Goal: Navigation & Orientation: Find specific page/section

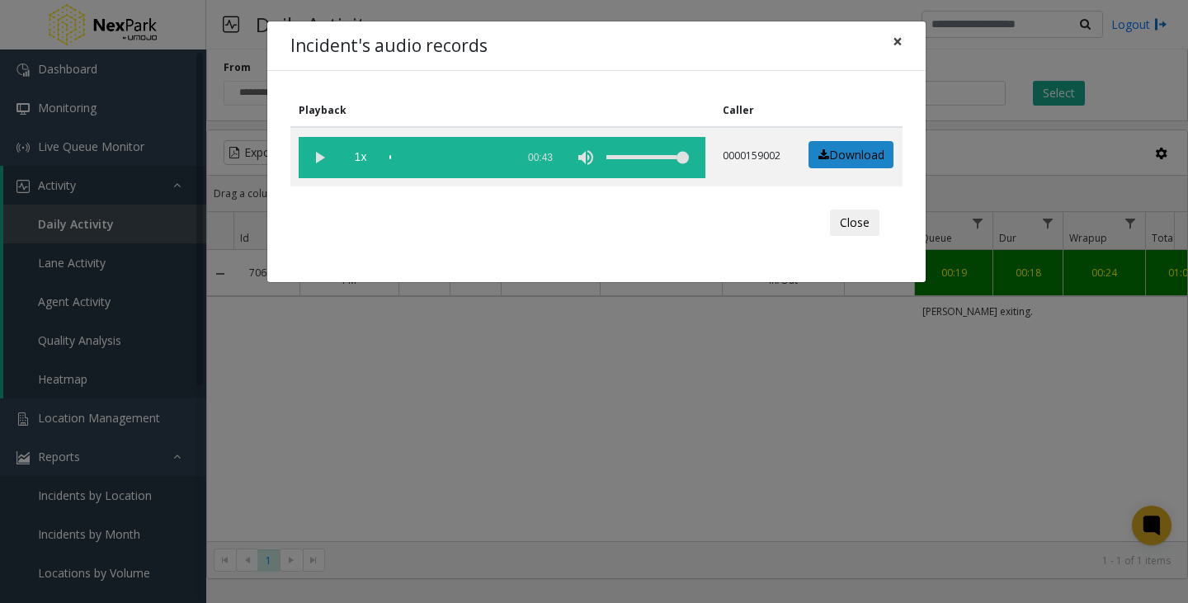
scroll to position [0, 202]
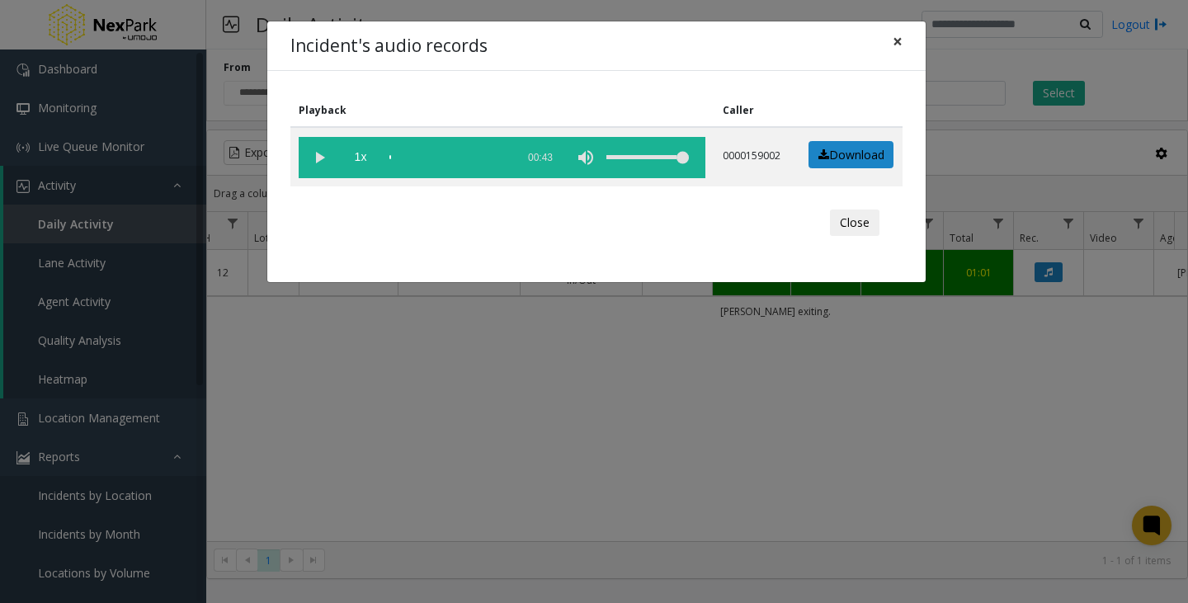
click at [897, 45] on span "×" at bounding box center [898, 41] width 10 height 23
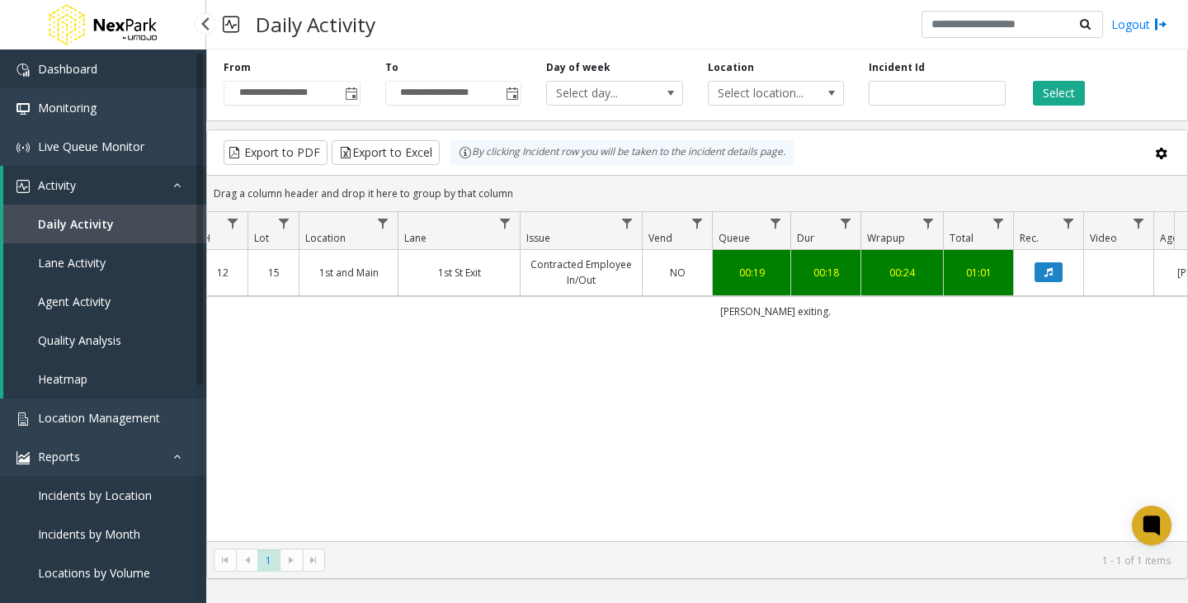
click at [125, 76] on link "Dashboard" at bounding box center [103, 69] width 206 height 39
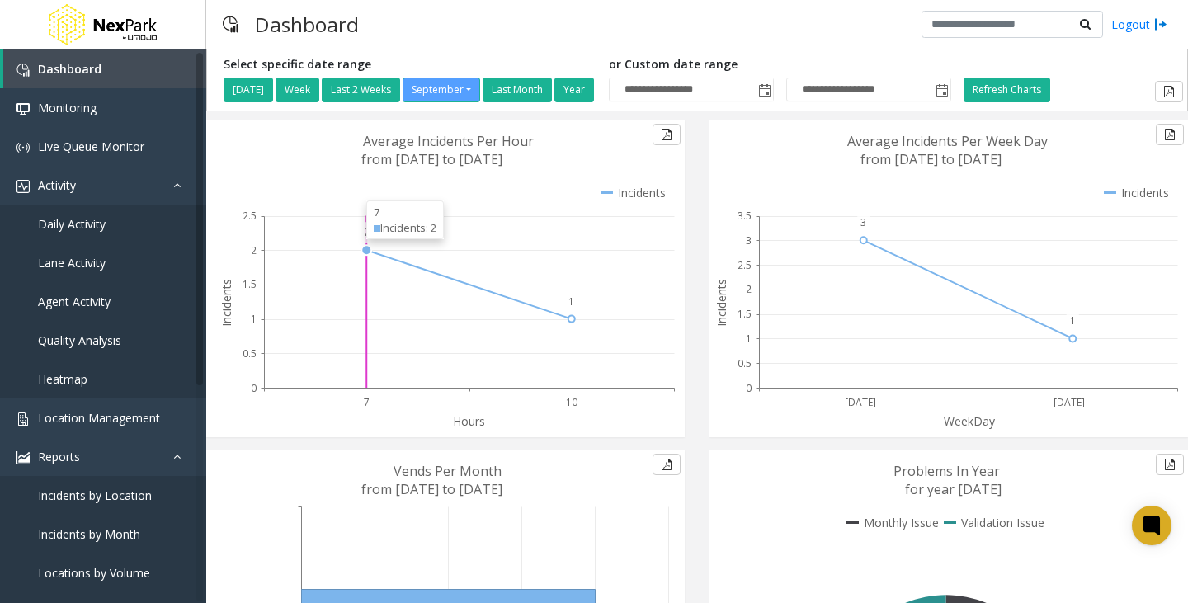
click at [368, 248] on circle at bounding box center [366, 250] width 10 height 10
click at [573, 318] on circle at bounding box center [572, 319] width 10 height 10
click at [377, 311] on span at bounding box center [377, 313] width 7 height 7
click at [410, 314] on div "Incidents: 2" at bounding box center [405, 313] width 63 height 16
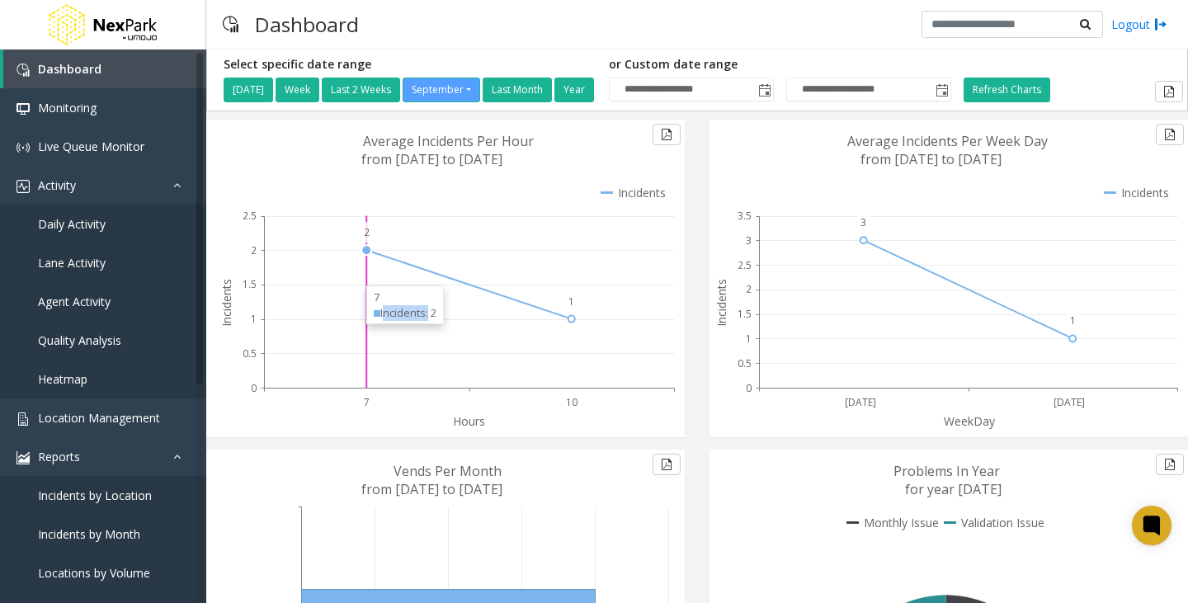
click at [410, 314] on div "Incidents: 2" at bounding box center [405, 313] width 63 height 16
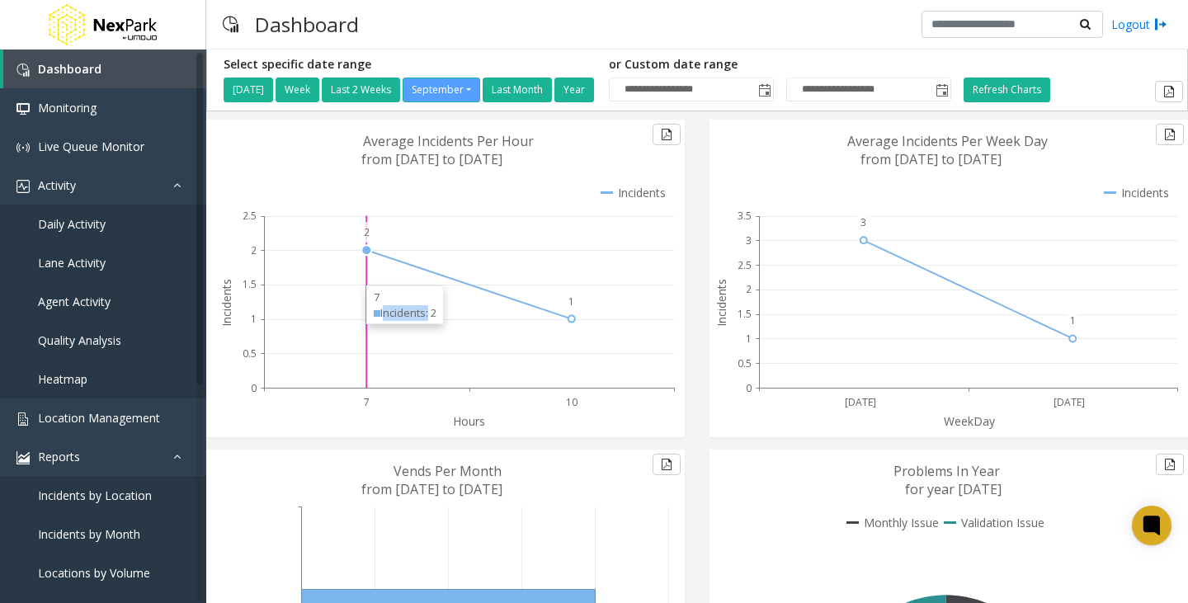
click at [410, 314] on div "Incidents: 2" at bounding box center [405, 313] width 63 height 16
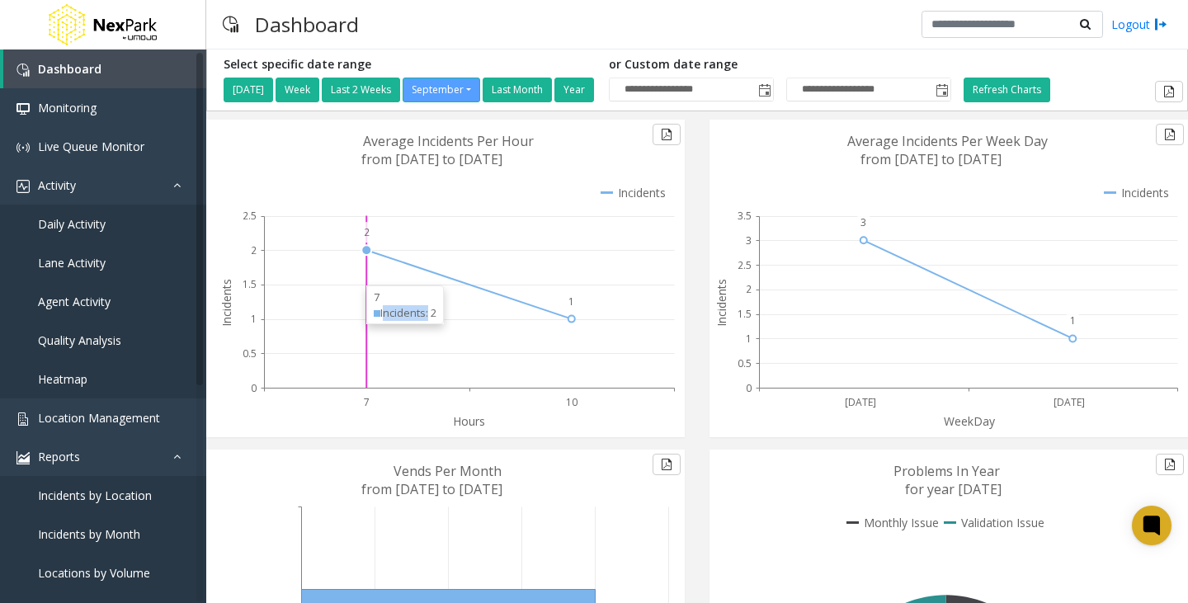
click at [410, 314] on div "Incidents: 2" at bounding box center [405, 313] width 63 height 16
click at [903, 241] on div "Incidents: 3" at bounding box center [896, 240] width 63 height 16
click at [871, 238] on div "Incidents: 3" at bounding box center [896, 240] width 63 height 16
click at [869, 238] on span at bounding box center [868, 240] width 7 height 7
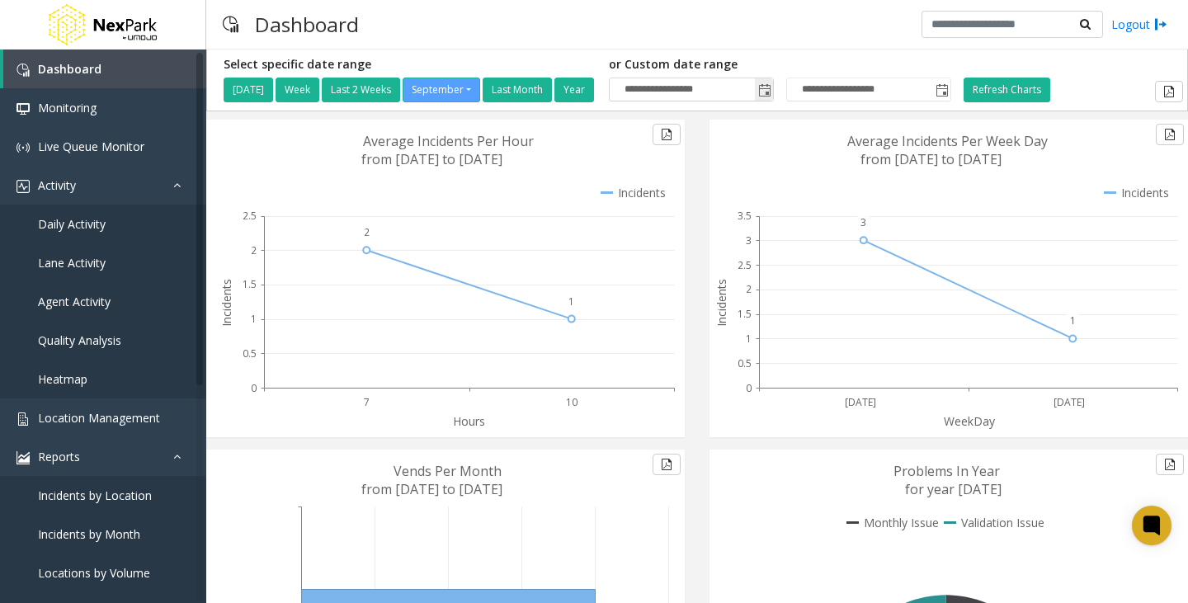
click at [771, 91] on span "Toggle popup" at bounding box center [764, 90] width 13 height 13
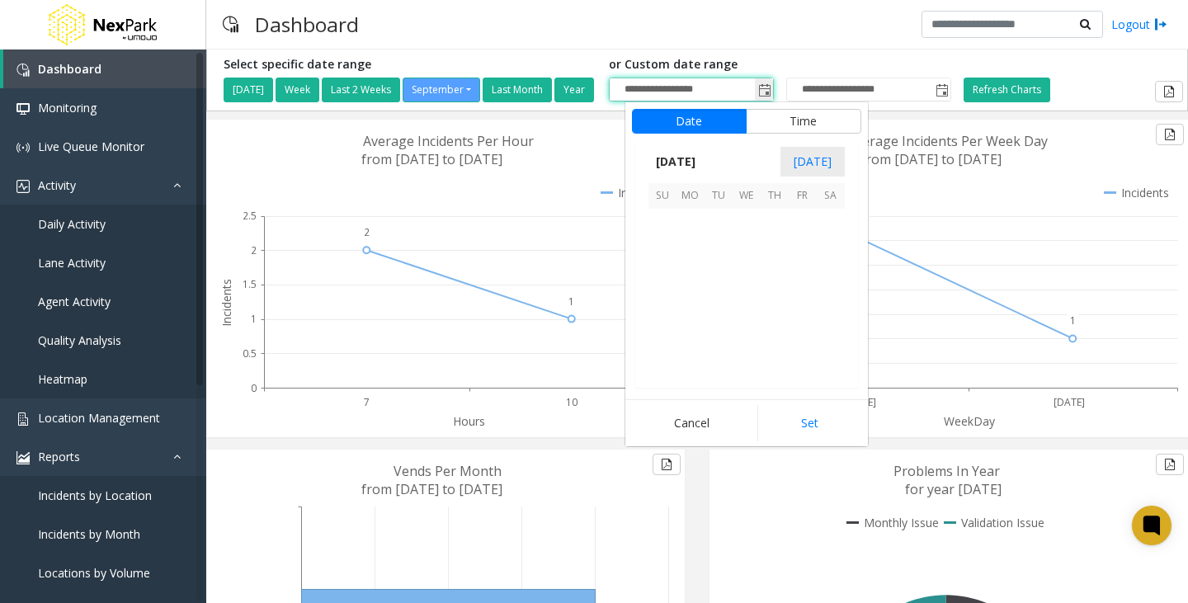
scroll to position [296120, 0]
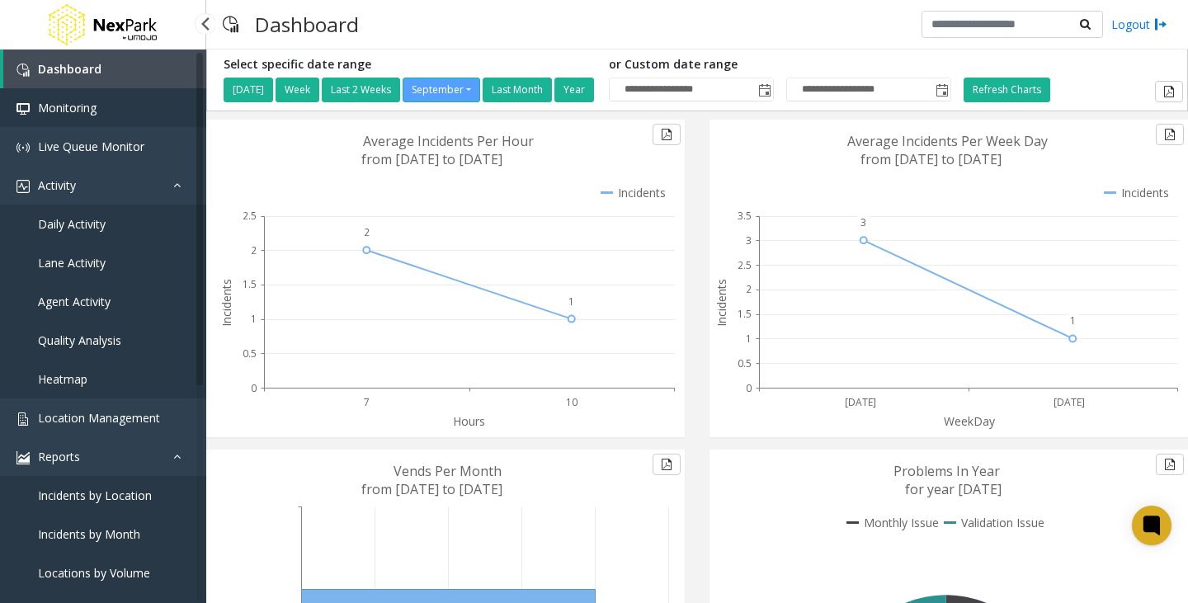
click at [64, 96] on link "Monitoring" at bounding box center [103, 107] width 206 height 39
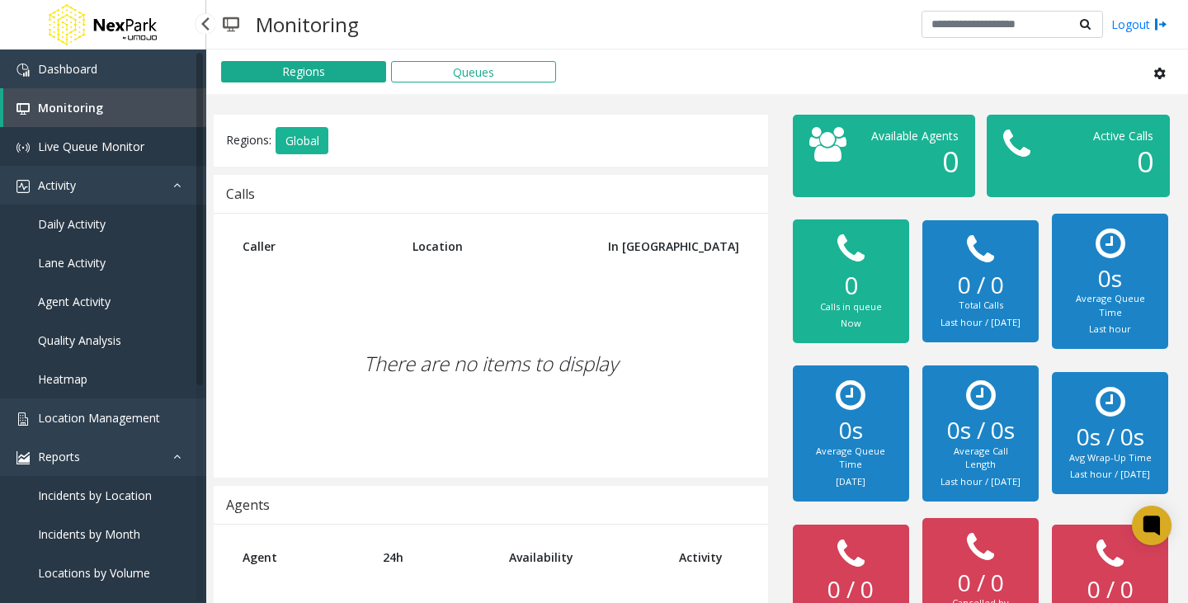
click at [90, 143] on span "Live Queue Monitor" at bounding box center [91, 147] width 106 height 16
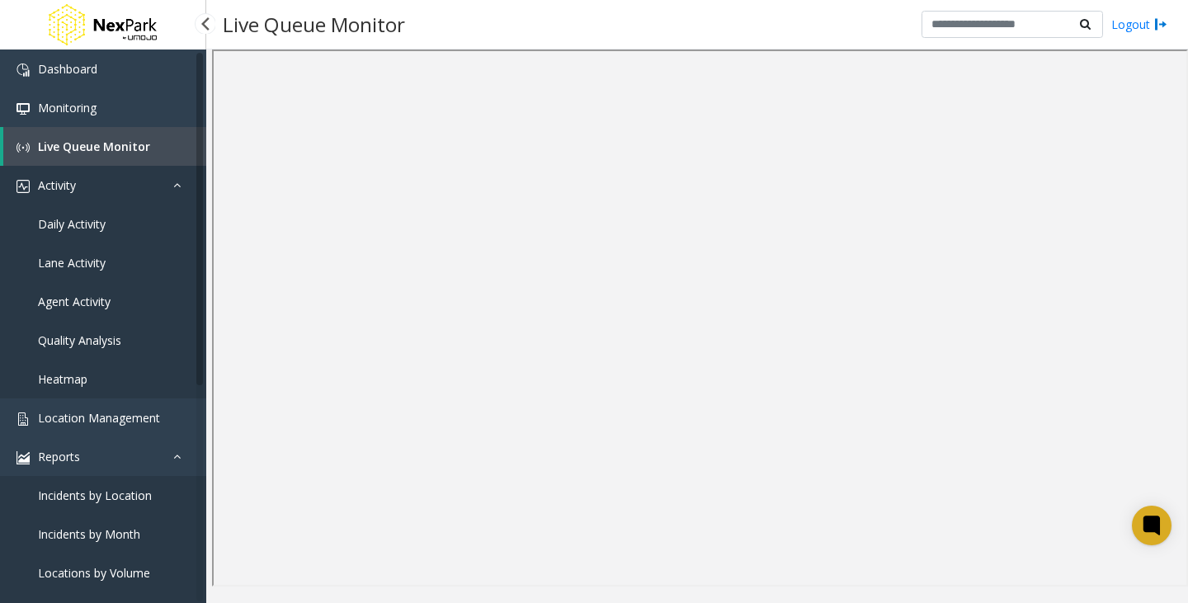
click at [155, 176] on link "Activity" at bounding box center [103, 185] width 206 height 39
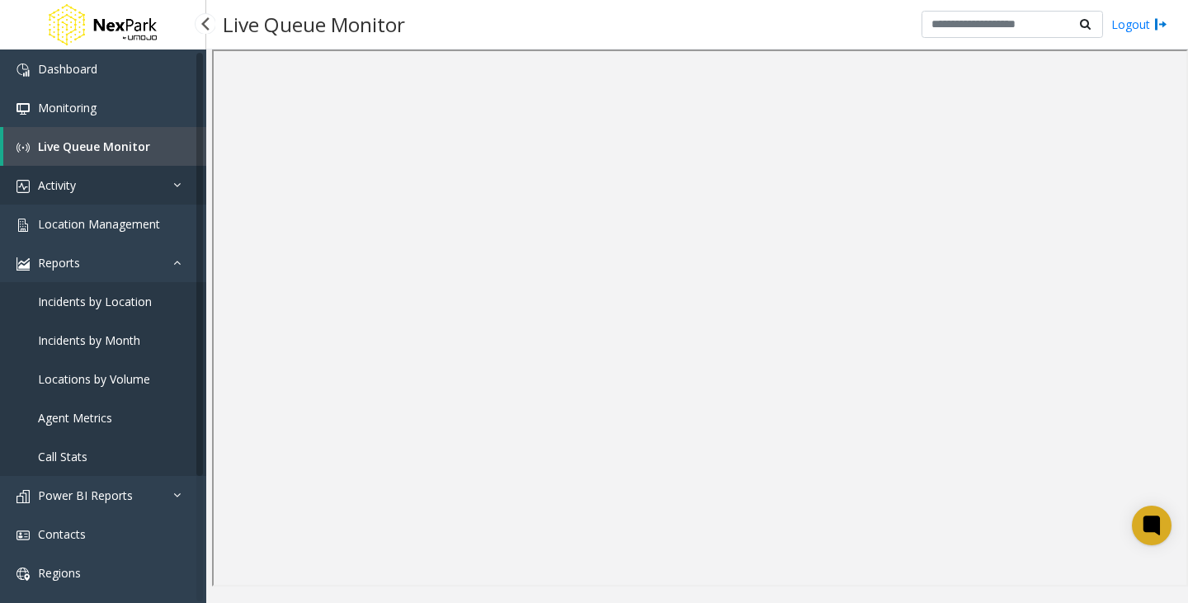
click at [158, 175] on link "Activity" at bounding box center [103, 185] width 206 height 39
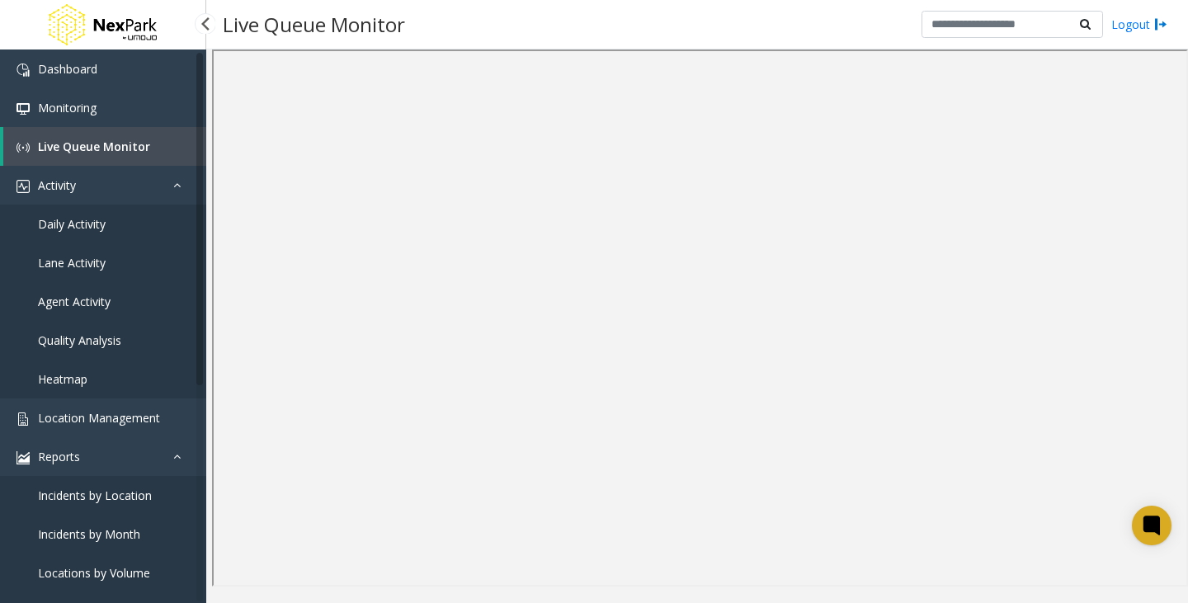
click at [101, 216] on span "Daily Activity" at bounding box center [72, 224] width 68 height 16
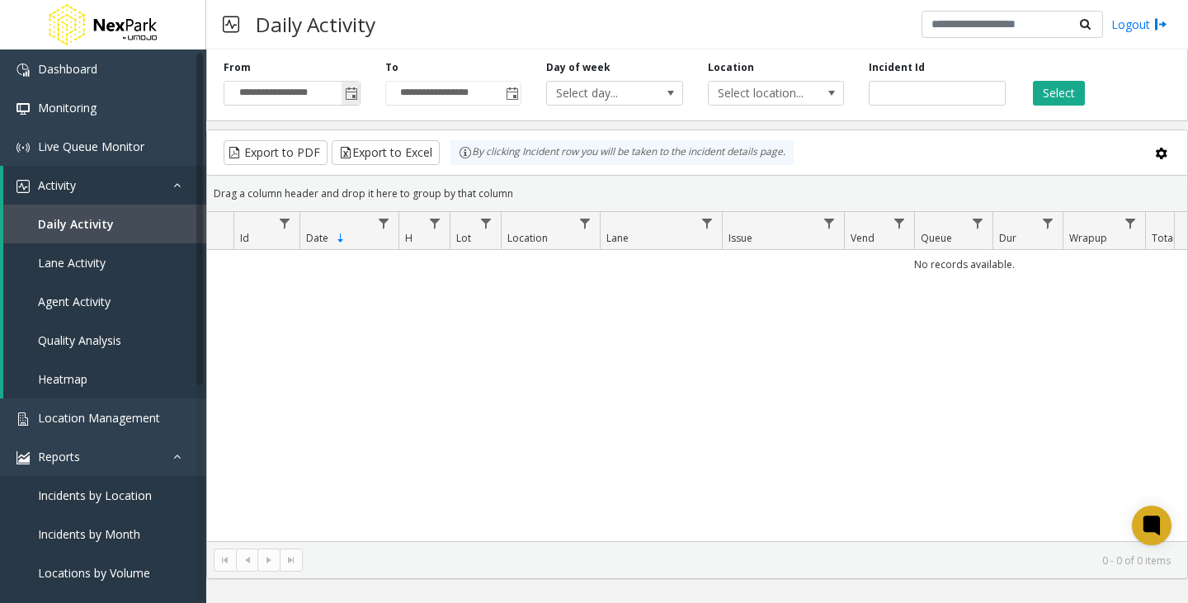
click at [349, 94] on span "Toggle popup" at bounding box center [351, 93] width 13 height 13
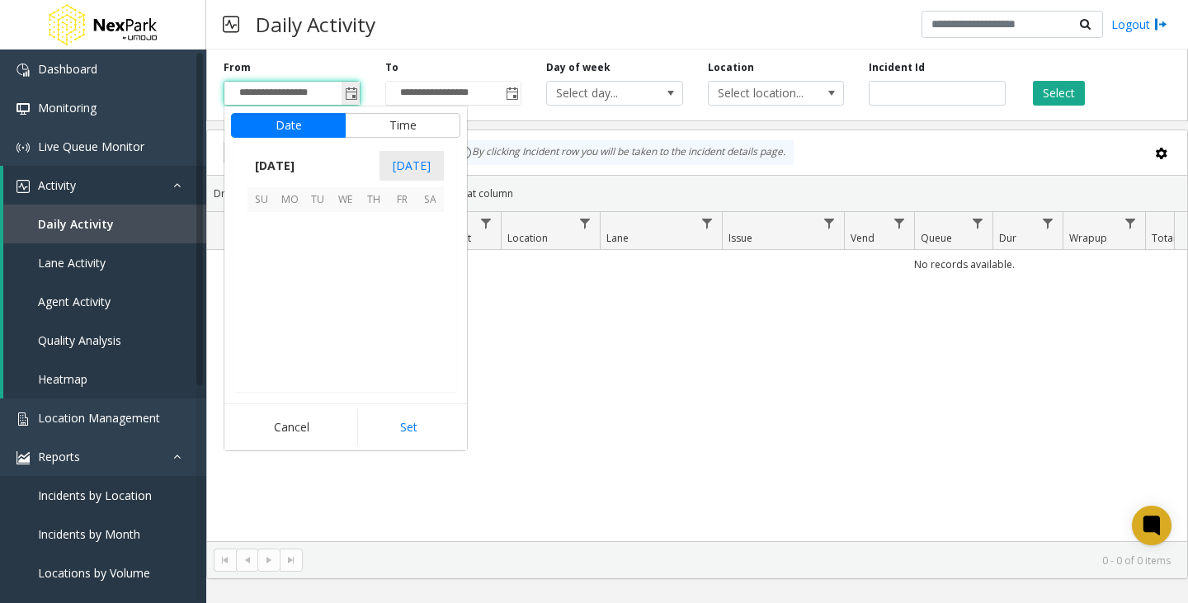
scroll to position [296120, 0]
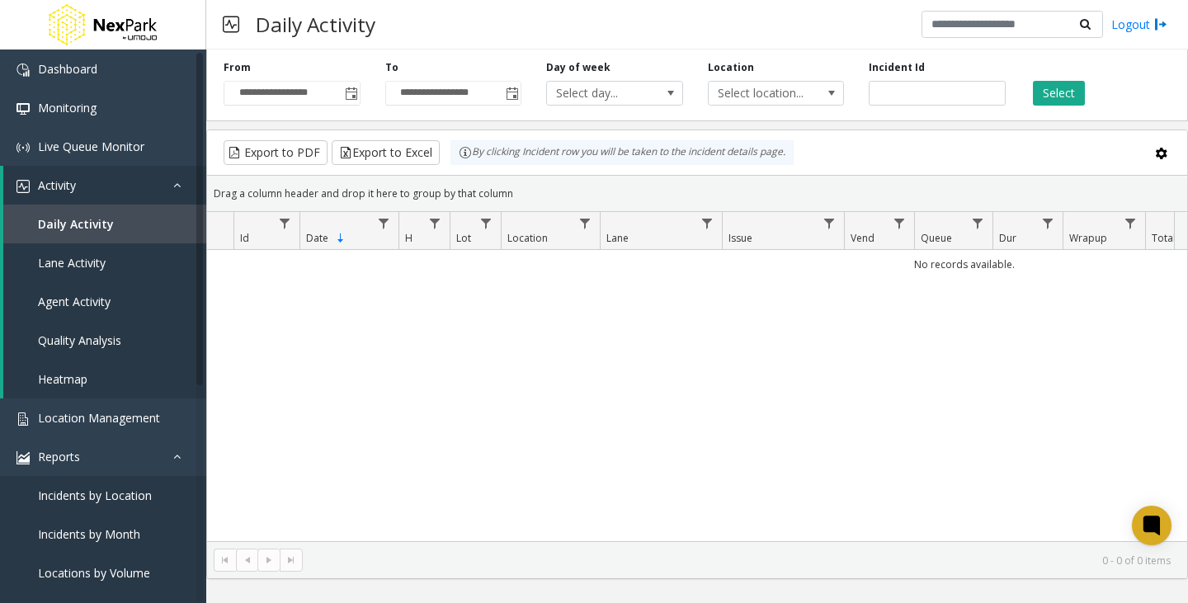
click at [638, 349] on div "No records available." at bounding box center [697, 395] width 980 height 291
click at [83, 264] on span "Lane Activity" at bounding box center [72, 263] width 68 height 16
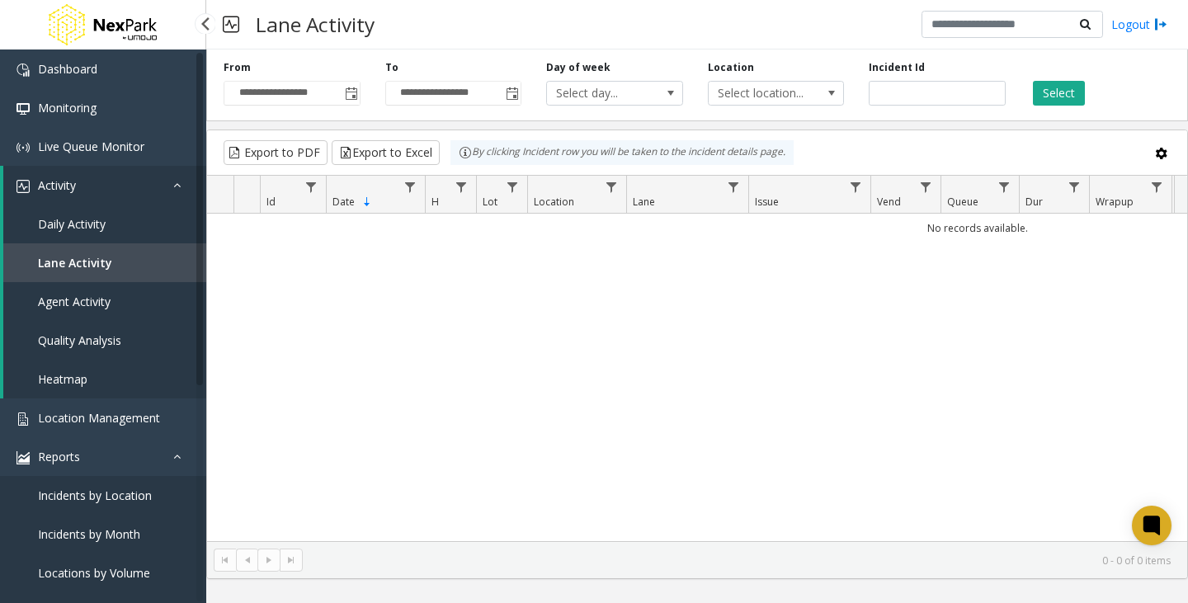
click at [105, 308] on span "Agent Activity" at bounding box center [74, 302] width 73 height 16
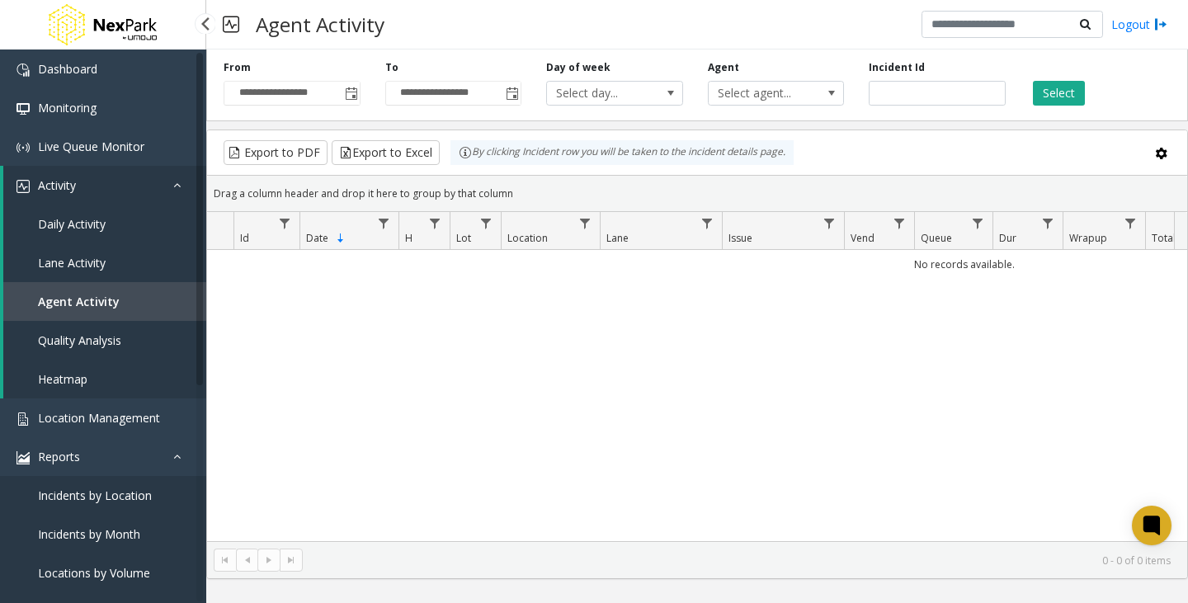
click at [67, 332] on link "Quality Analysis" at bounding box center [104, 340] width 203 height 39
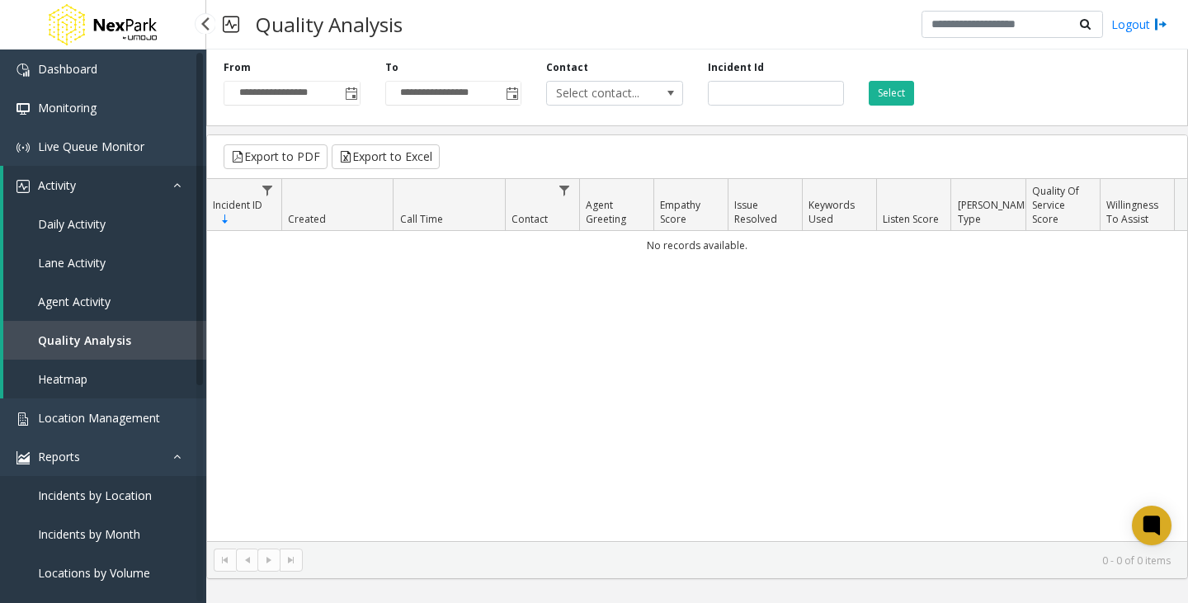
click at [111, 375] on link "Heatmap" at bounding box center [104, 379] width 203 height 39
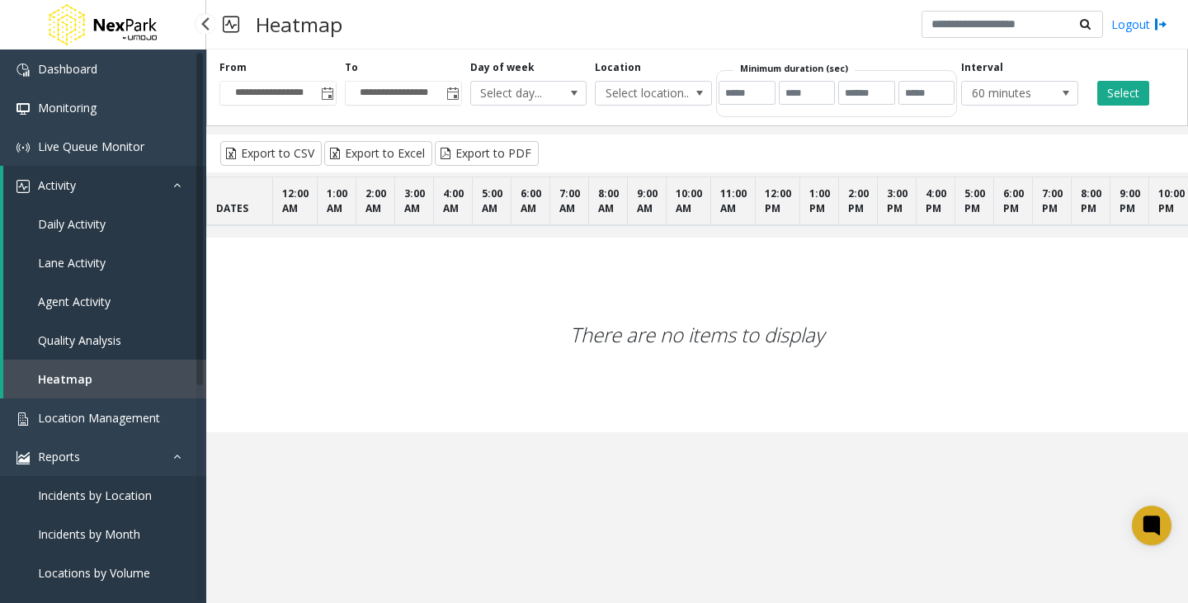
click at [104, 218] on span "Daily Activity" at bounding box center [72, 224] width 68 height 16
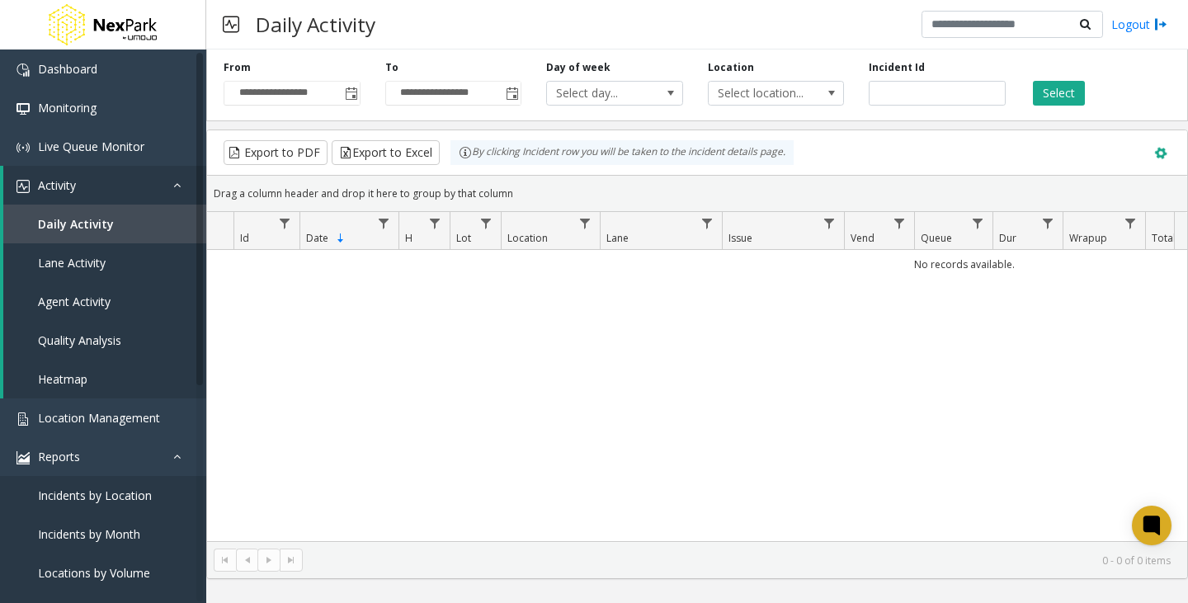
click at [1159, 153] on span at bounding box center [1161, 153] width 18 height 18
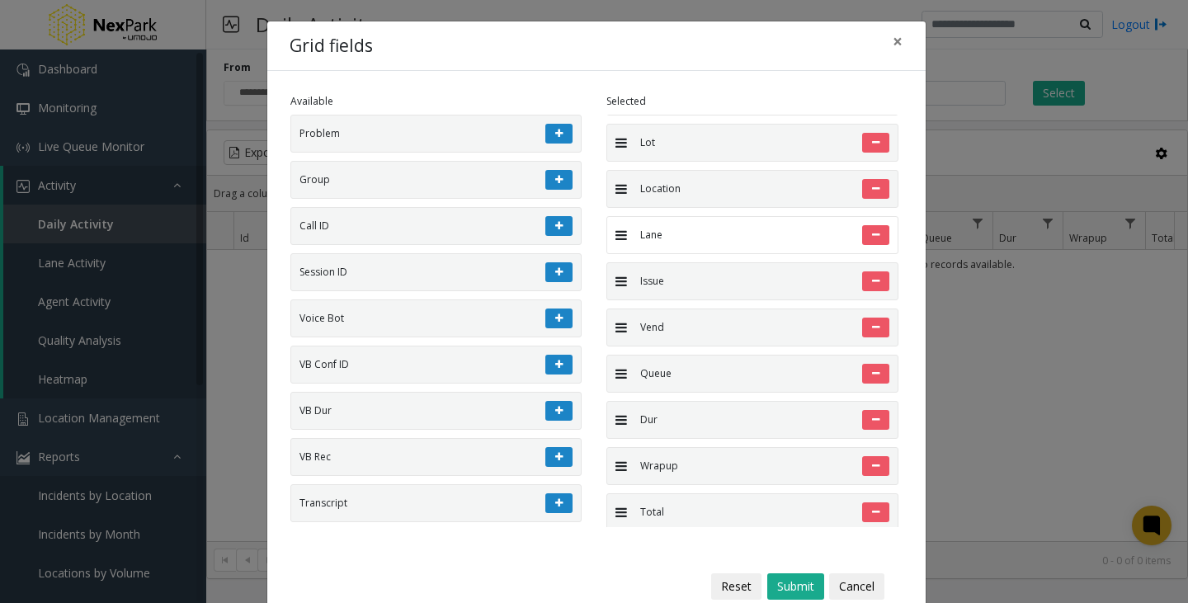
scroll to position [165, 0]
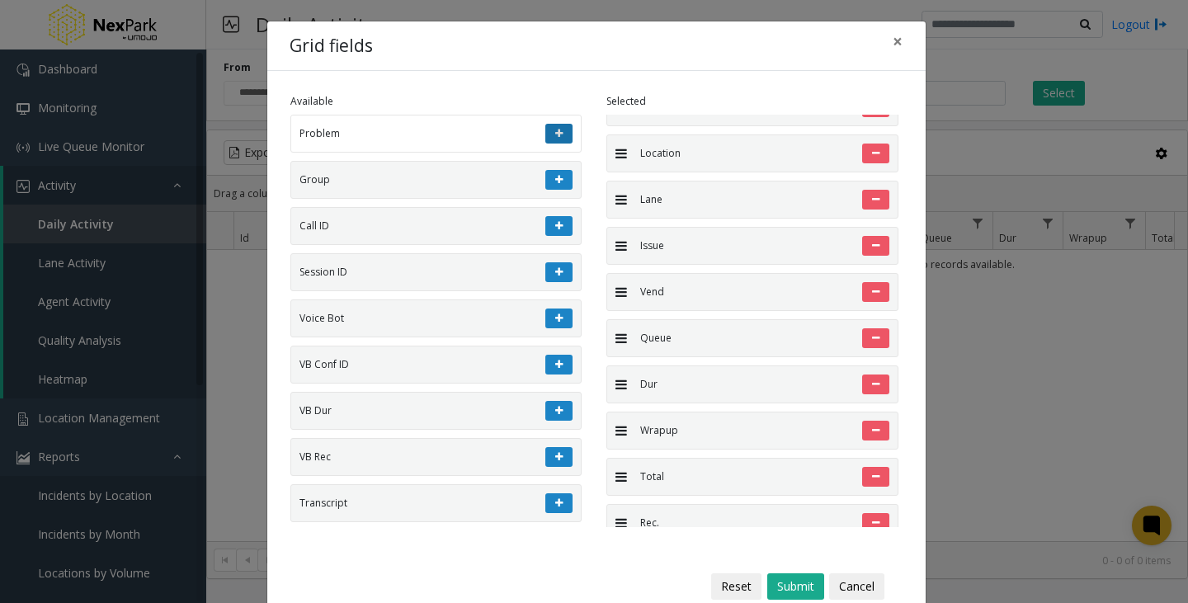
click at [555, 138] on icon at bounding box center [558, 134] width 7 height 10
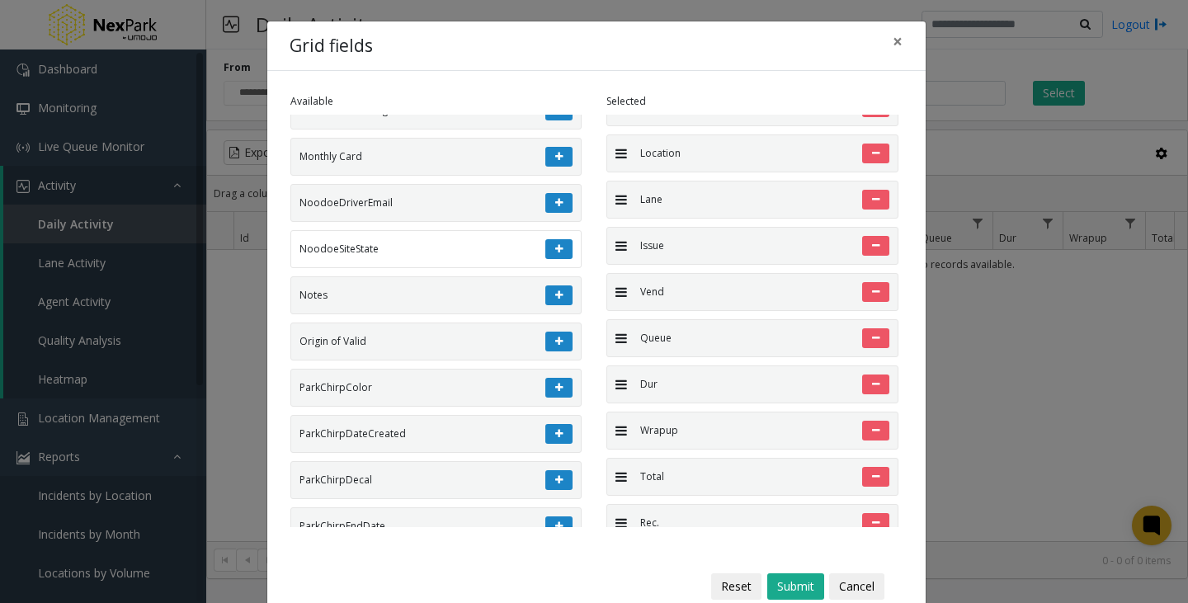
scroll to position [3960, 0]
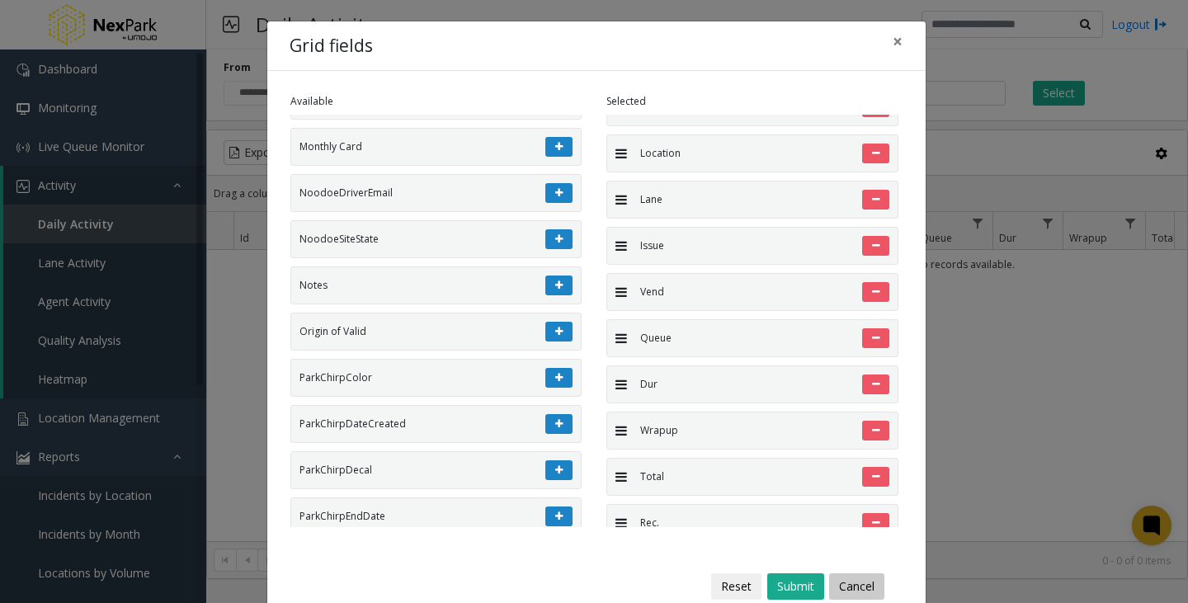
click at [863, 582] on button "Cancel" at bounding box center [856, 586] width 55 height 26
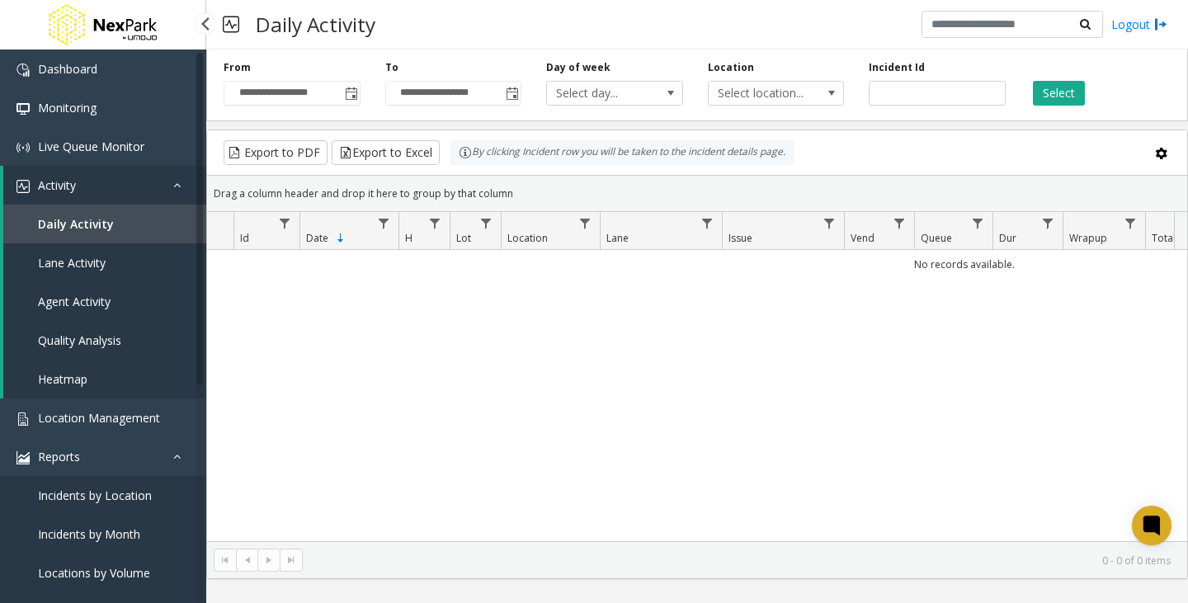
click at [74, 265] on span "Lane Activity" at bounding box center [72, 263] width 68 height 16
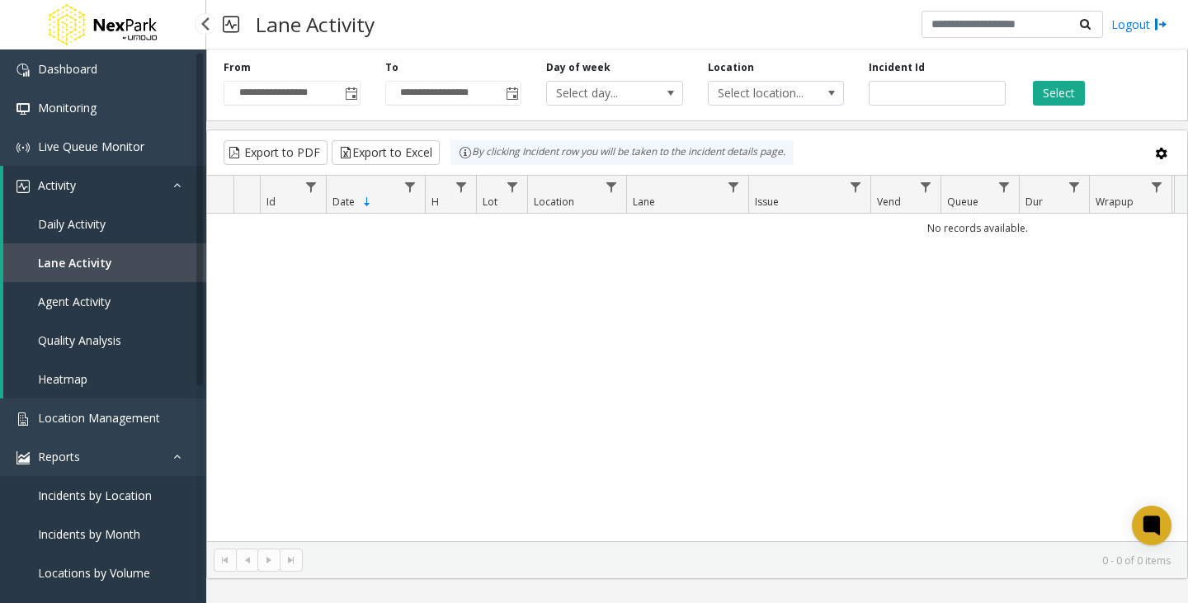
click at [80, 342] on span "Quality Analysis" at bounding box center [79, 341] width 83 height 16
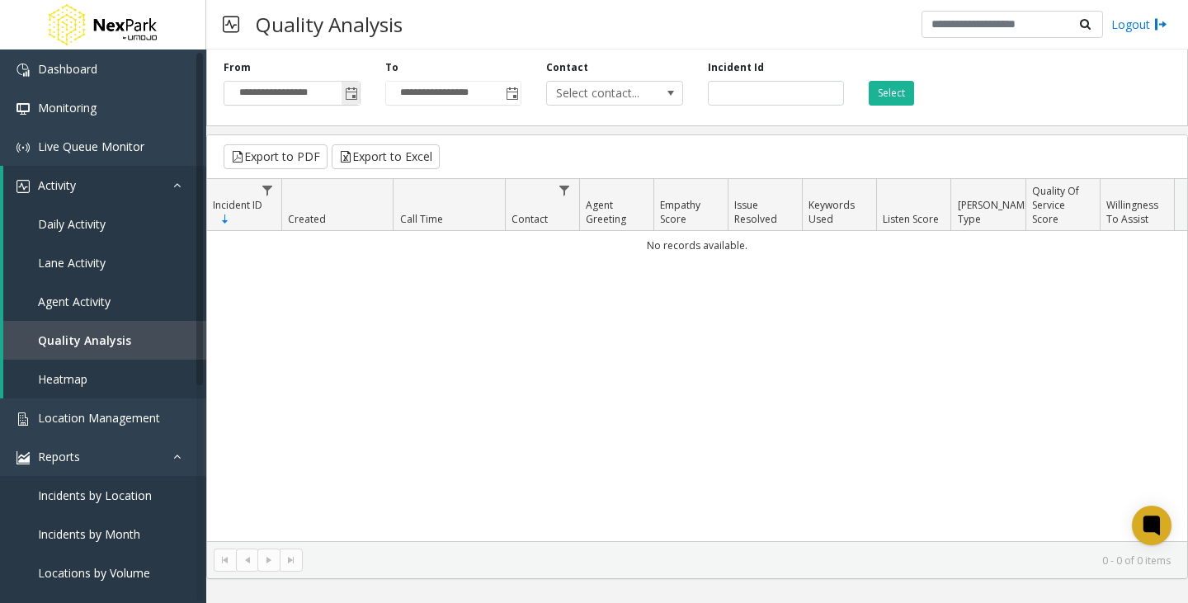
click at [339, 92] on input "**********" at bounding box center [291, 93] width 135 height 23
click at [140, 375] on link "Heatmap" at bounding box center [104, 379] width 203 height 39
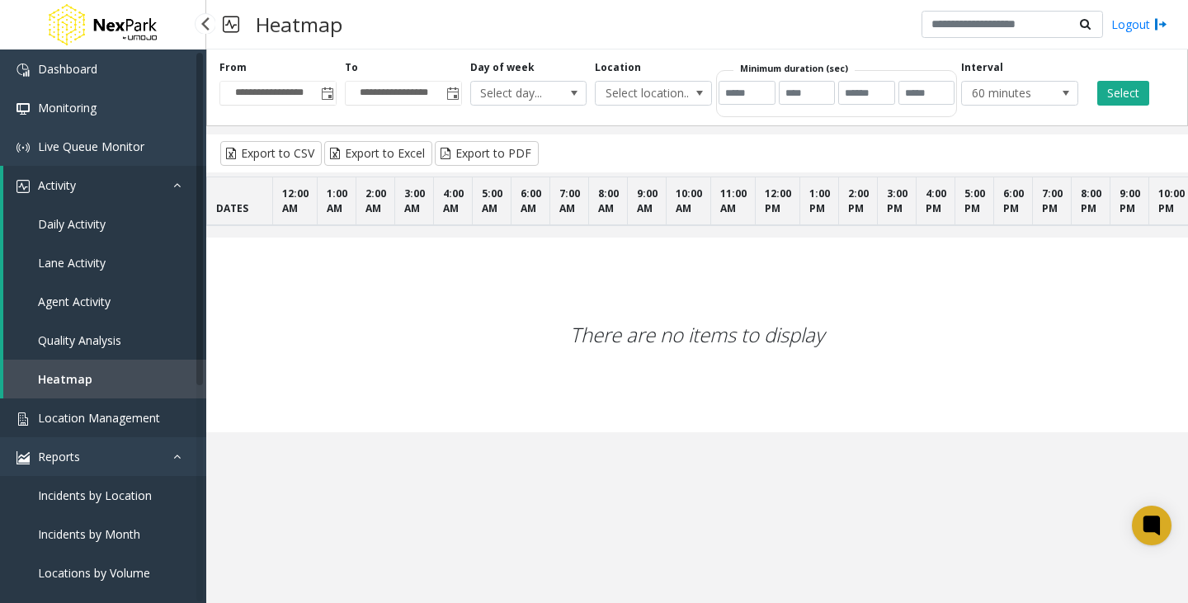
click at [76, 422] on span "Location Management" at bounding box center [99, 418] width 122 height 16
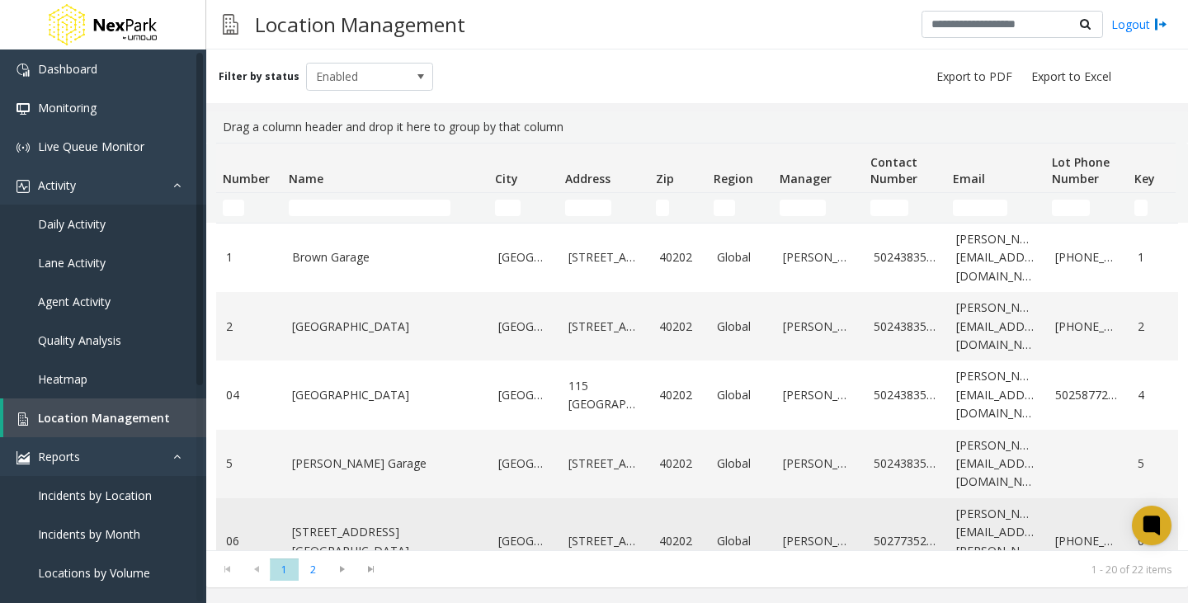
drag, startPoint x: 281, startPoint y: 545, endPoint x: 341, endPoint y: 524, distance: 63.9
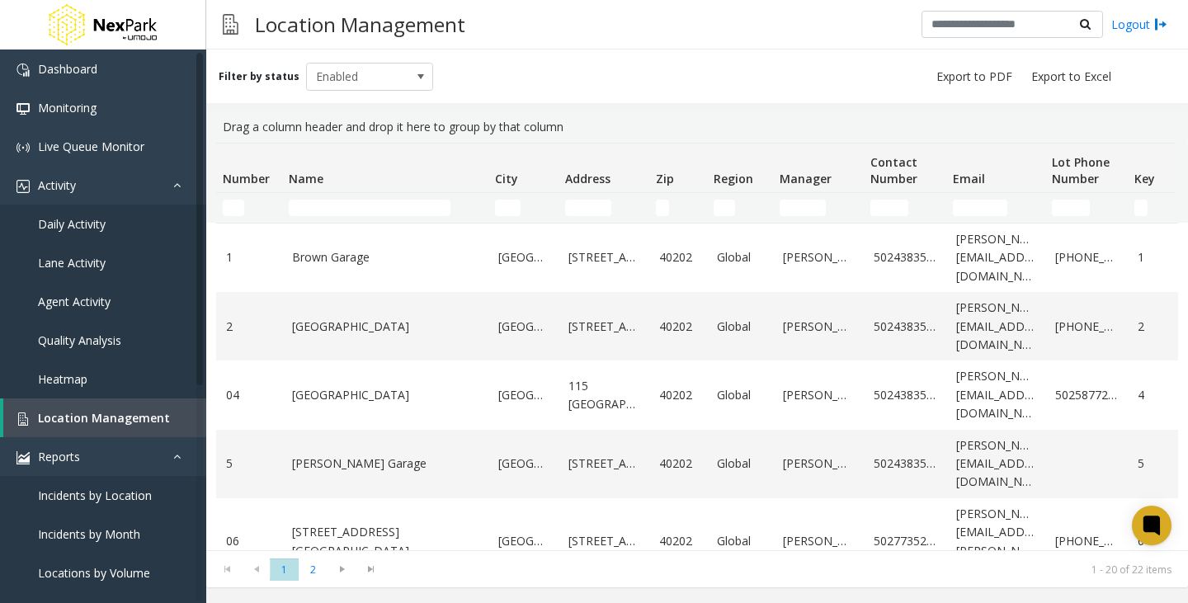
drag, startPoint x: 341, startPoint y: 524, endPoint x: 745, endPoint y: 78, distance: 602.2
click at [745, 78] on div "Filter by status Enabled" at bounding box center [697, 77] width 982 height 54
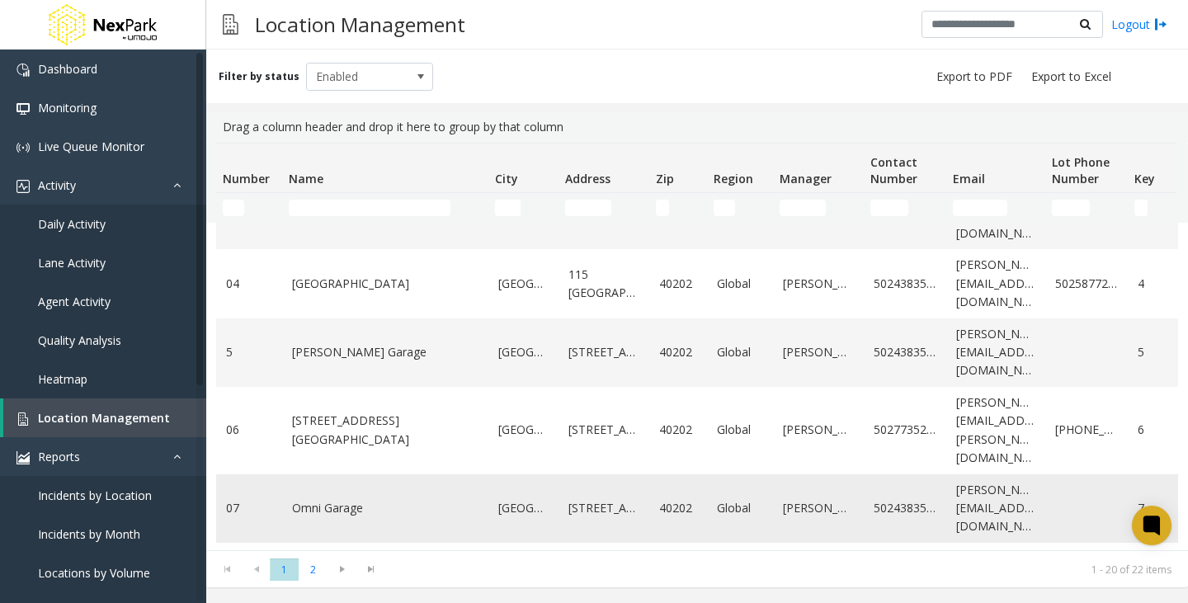
scroll to position [83, 0]
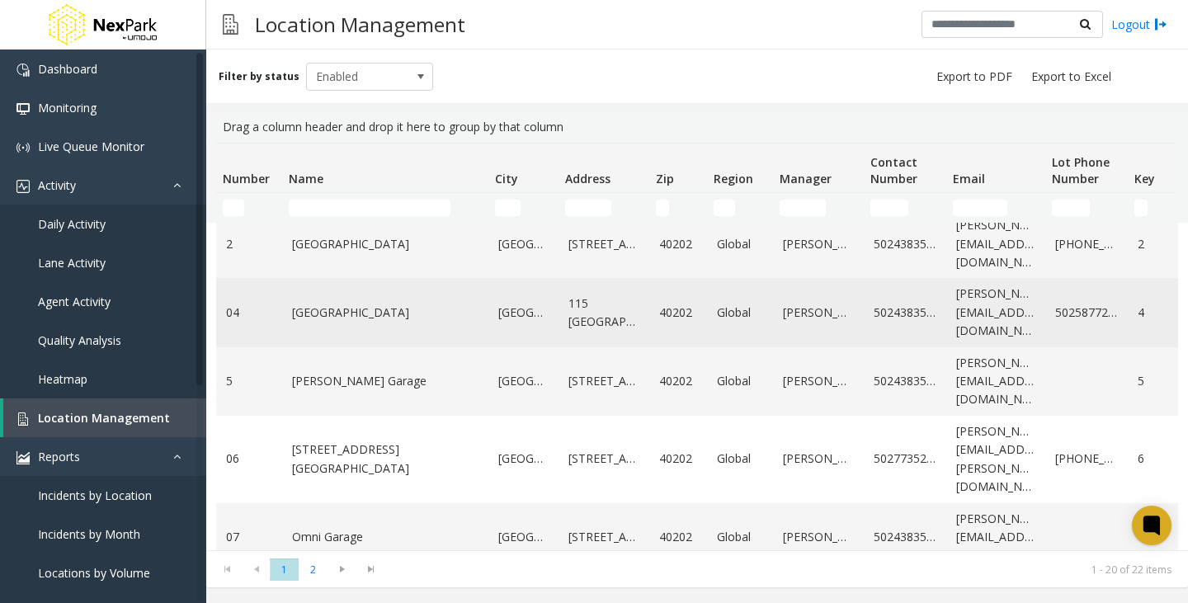
click at [355, 320] on link "[GEOGRAPHIC_DATA]" at bounding box center [385, 313] width 186 height 18
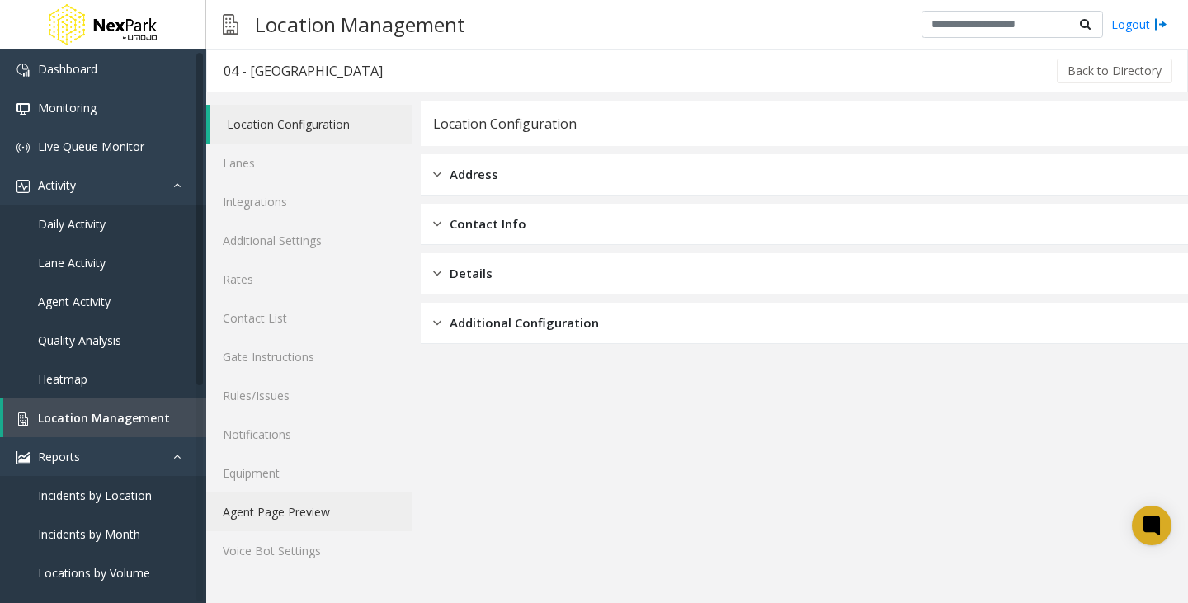
click at [272, 517] on link "Agent Page Preview" at bounding box center [308, 512] width 205 height 39
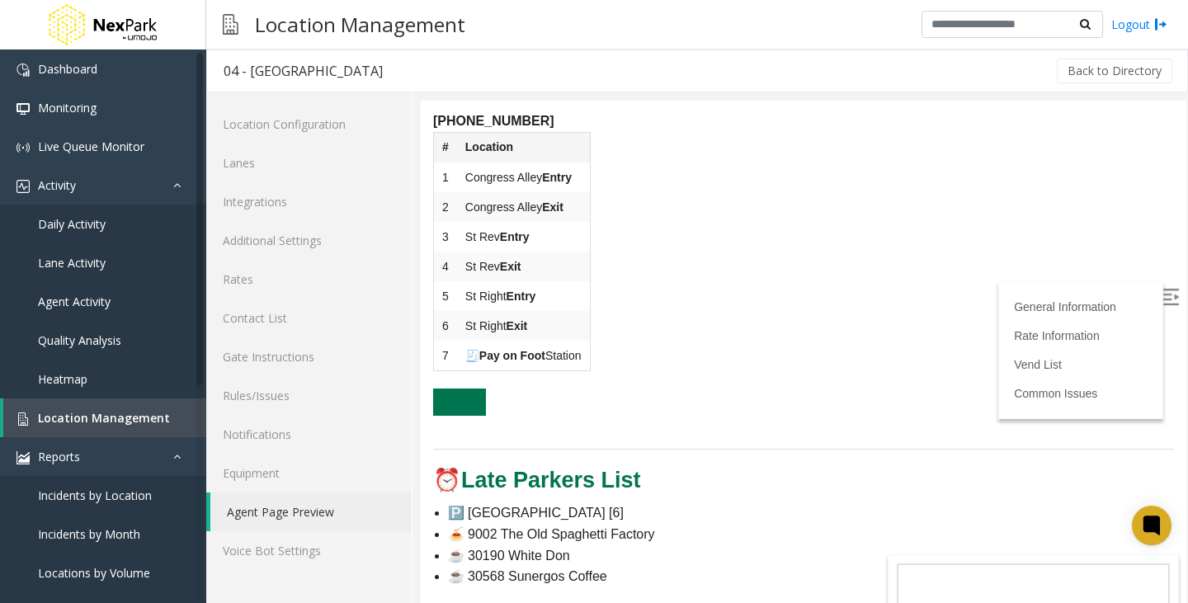
scroll to position [908, 0]
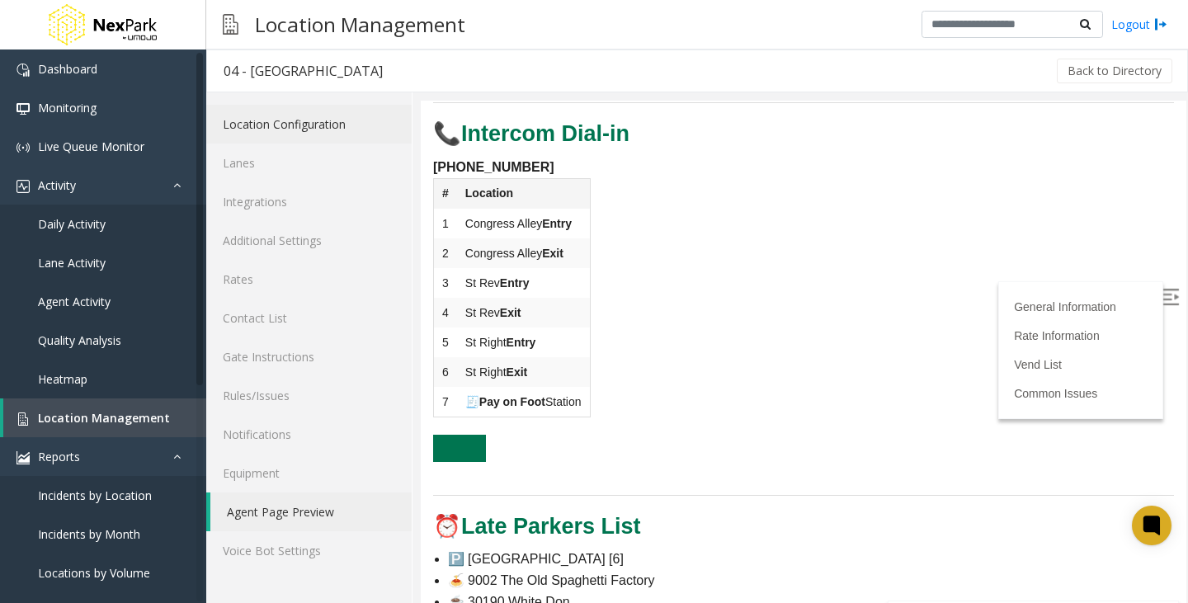
click at [266, 139] on link "Location Configuration" at bounding box center [308, 124] width 205 height 39
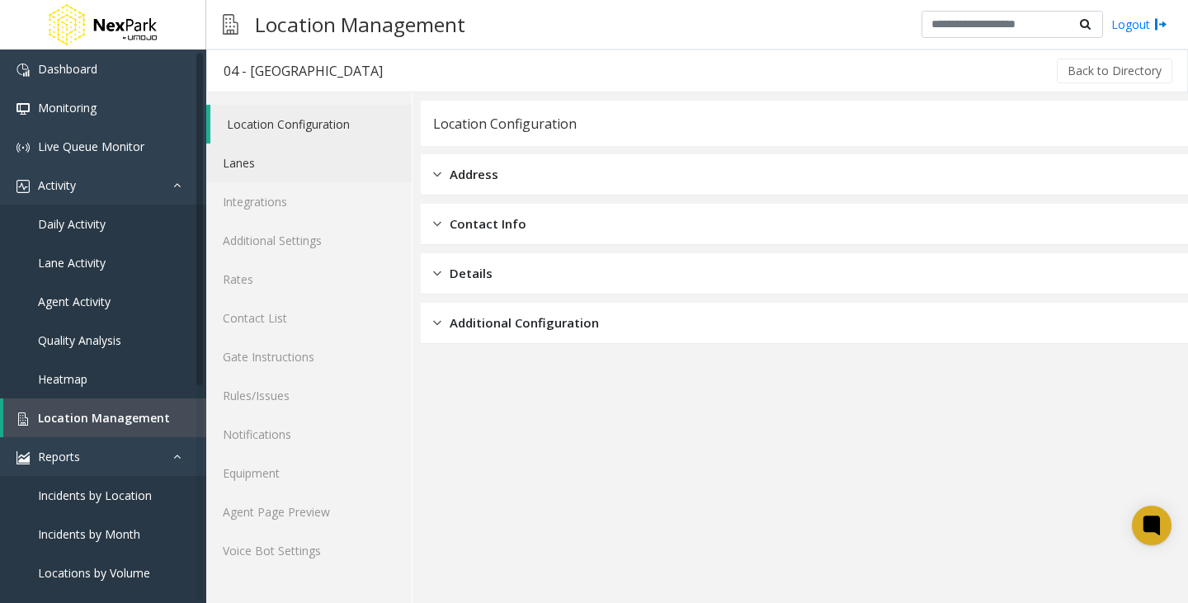
click at [288, 168] on link "Lanes" at bounding box center [308, 163] width 205 height 39
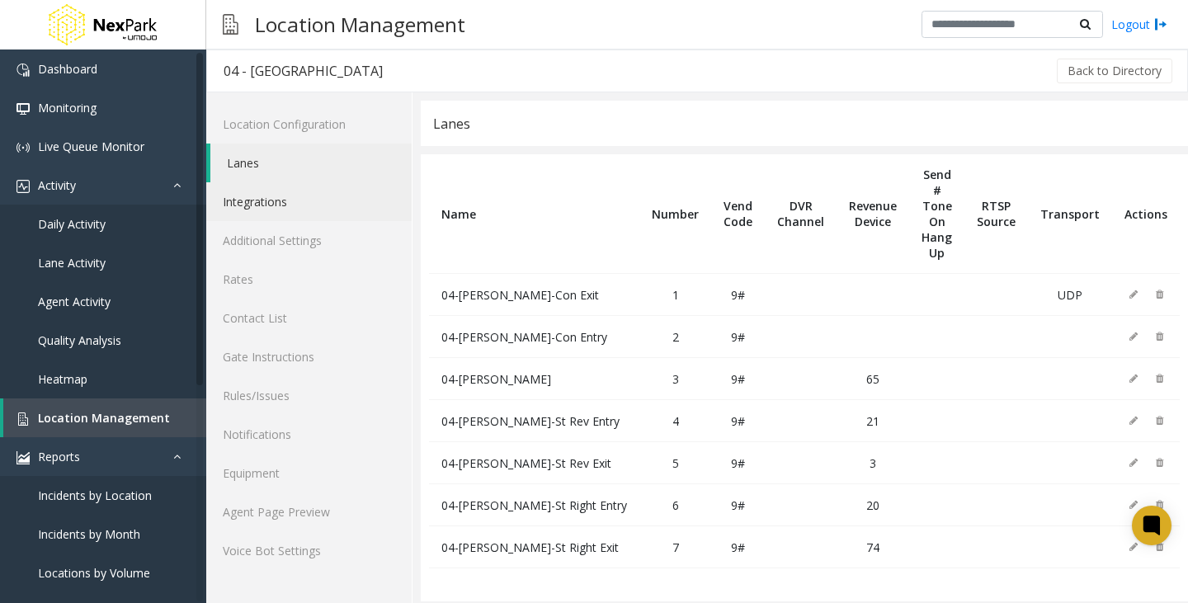
click at [277, 202] on link "Integrations" at bounding box center [308, 201] width 205 height 39
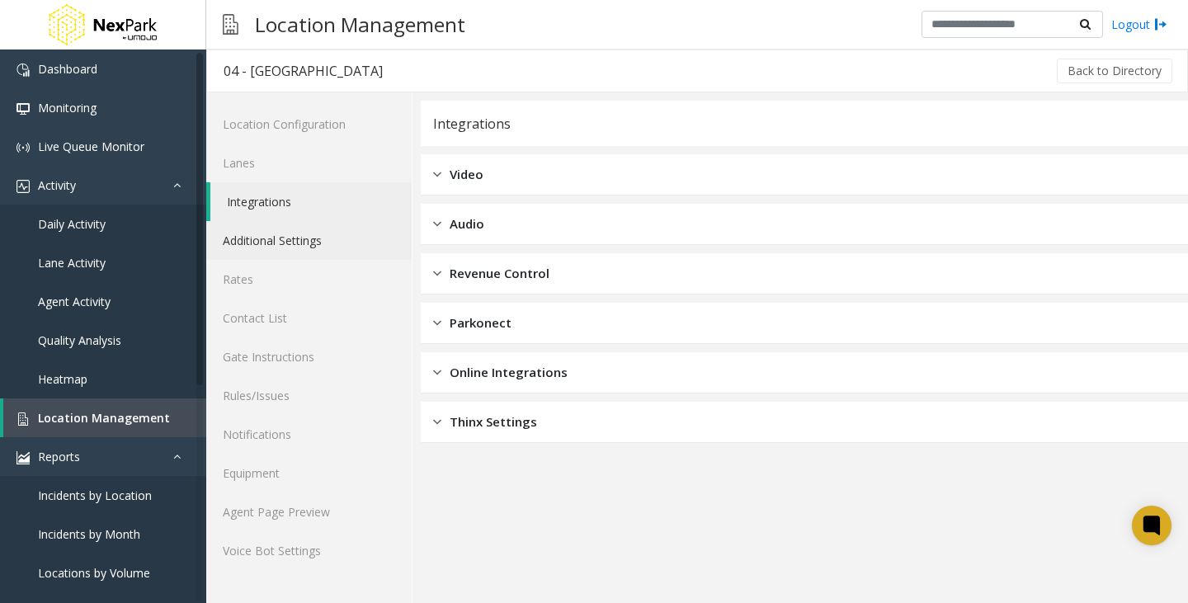
click at [286, 236] on link "Additional Settings" at bounding box center [308, 240] width 205 height 39
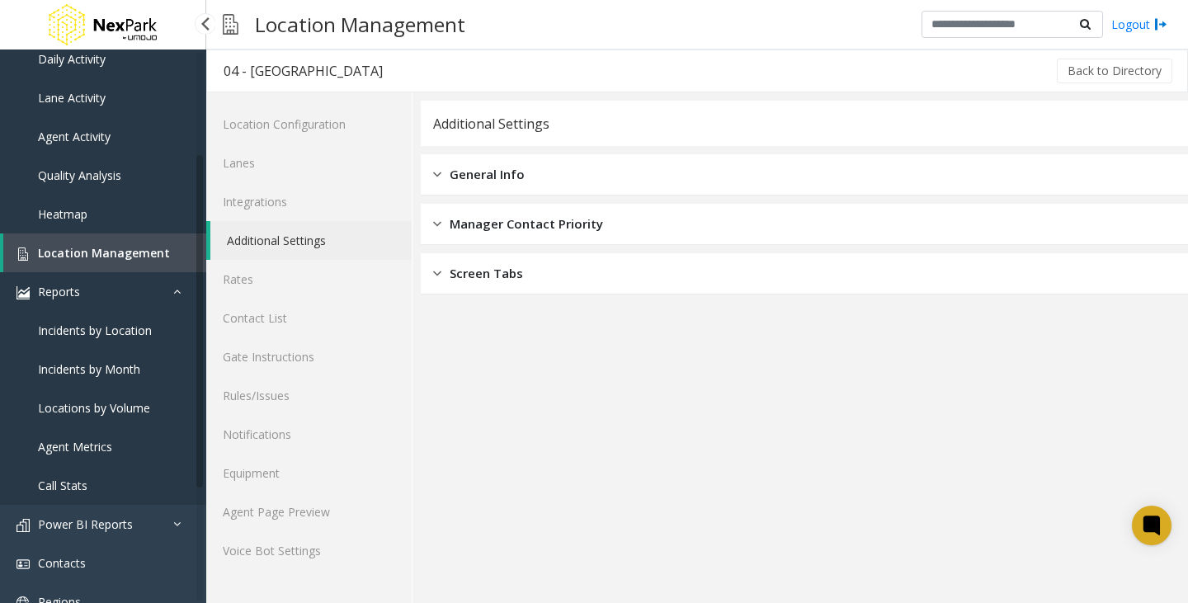
click at [87, 299] on link "Reports" at bounding box center [103, 291] width 206 height 39
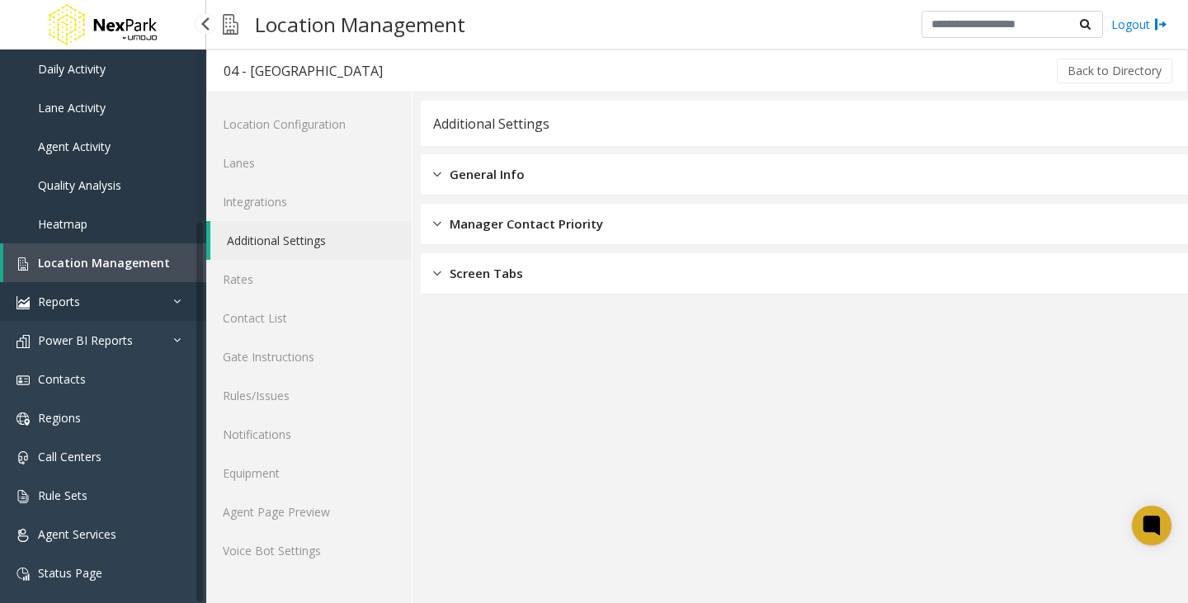
scroll to position [155, 0]
click at [47, 308] on span "Reports" at bounding box center [59, 302] width 42 height 16
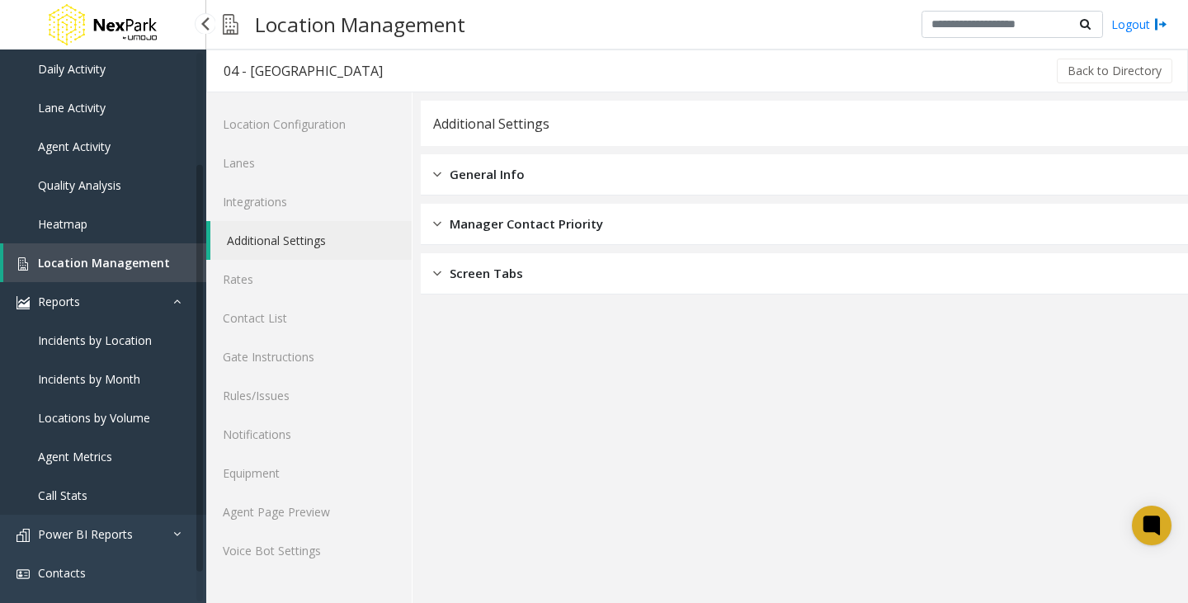
scroll to position [165, 0]
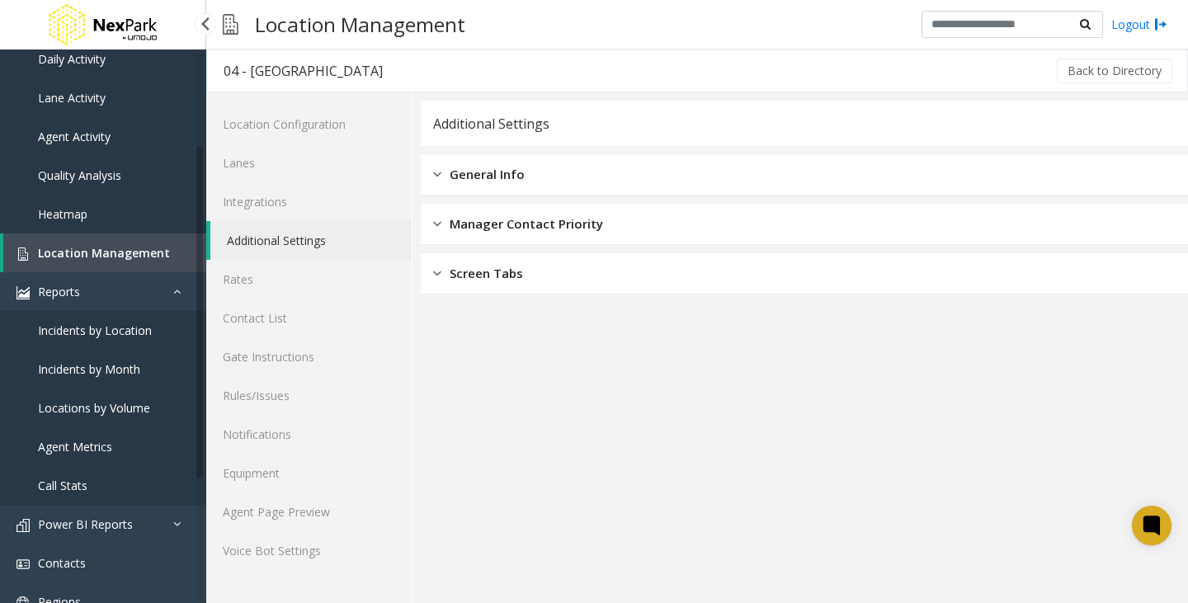
click at [73, 338] on link "Incidents by Location" at bounding box center [103, 330] width 206 height 39
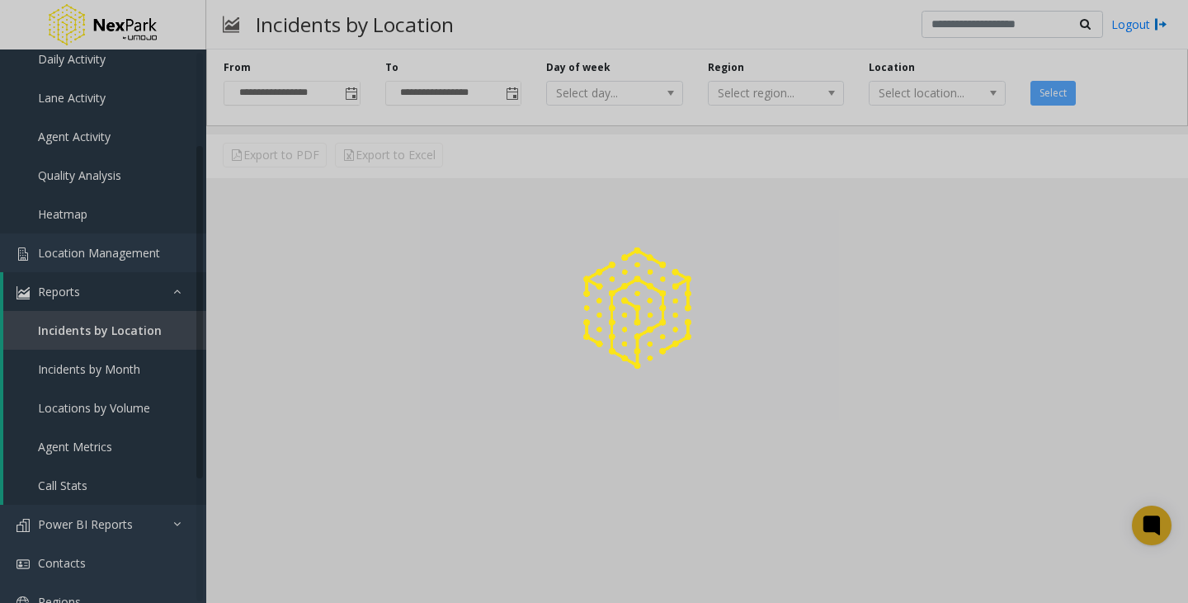
click at [82, 334] on div at bounding box center [594, 301] width 1188 height 603
